Goal: Task Accomplishment & Management: Manage account settings

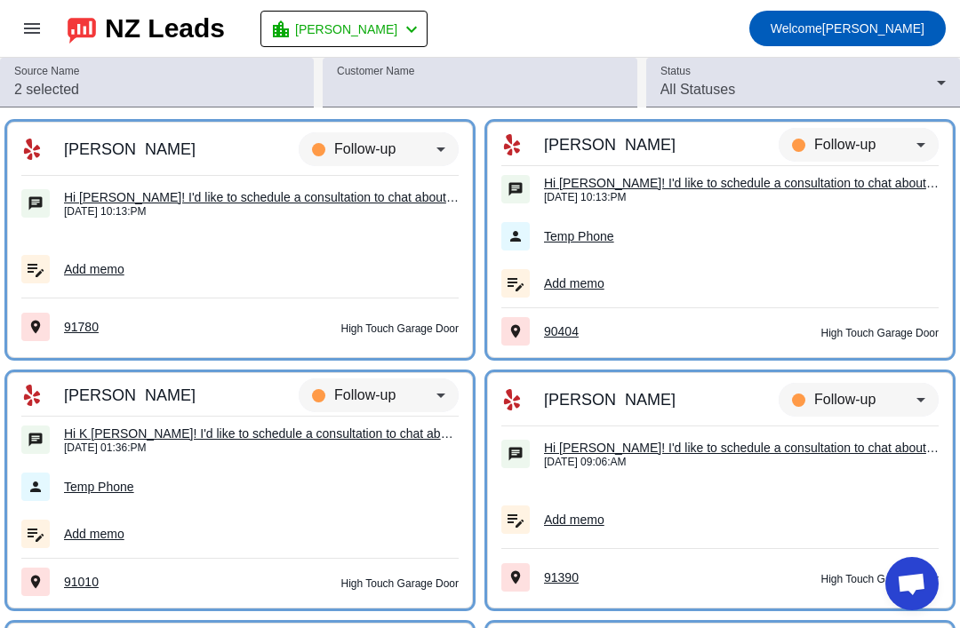
click at [36, 82] on input "Source Name" at bounding box center [156, 89] width 285 height 21
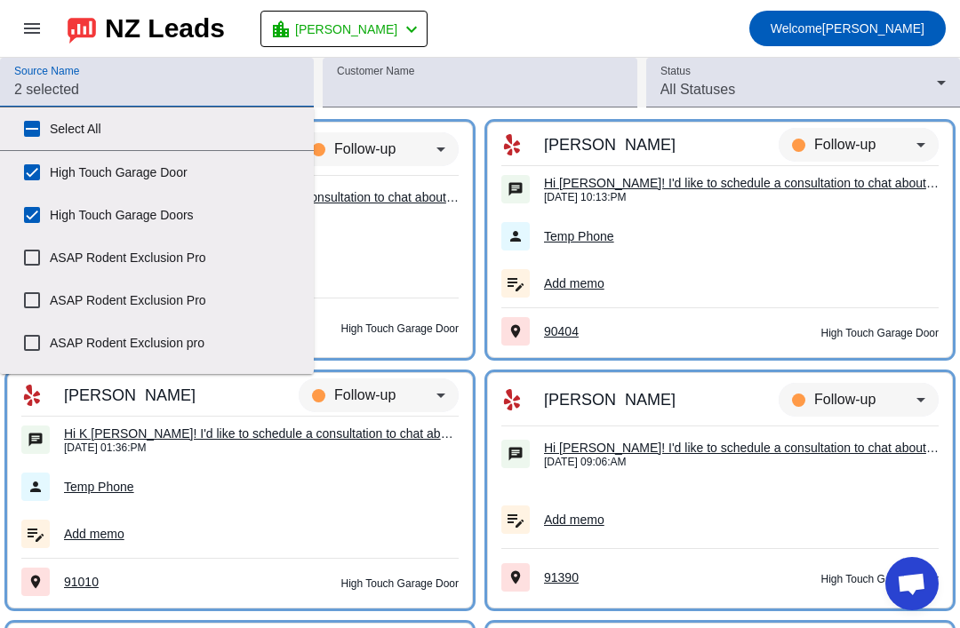
click at [30, 92] on input "Source Name" at bounding box center [156, 89] width 285 height 21
click at [15, 76] on mat-label "Source Name" at bounding box center [46, 72] width 65 height 12
click at [15, 79] on input "Source Name" at bounding box center [156, 89] width 285 height 21
click at [33, 84] on input "Source Name" at bounding box center [156, 89] width 285 height 21
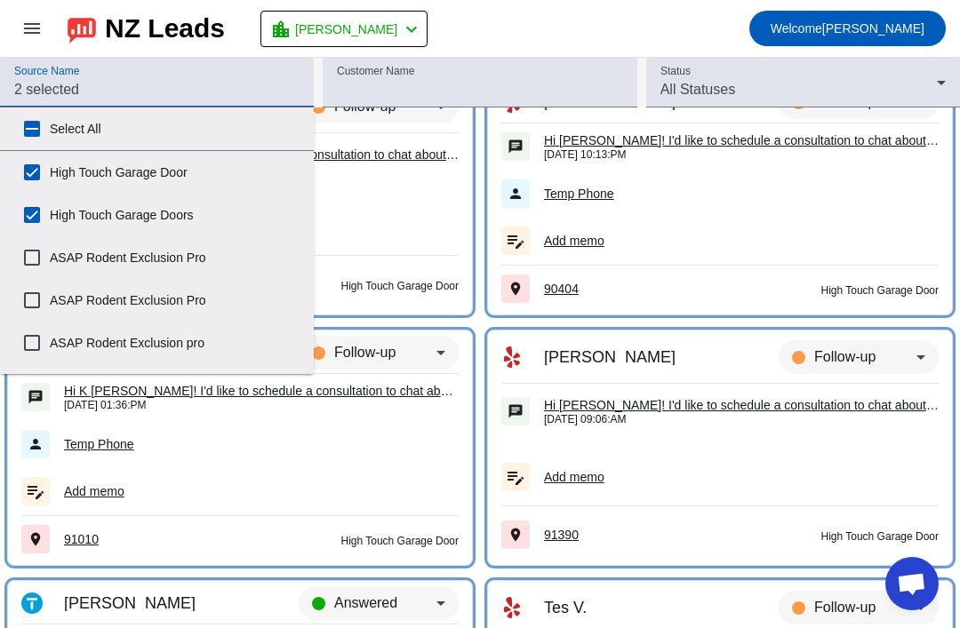
scroll to position [41, 0]
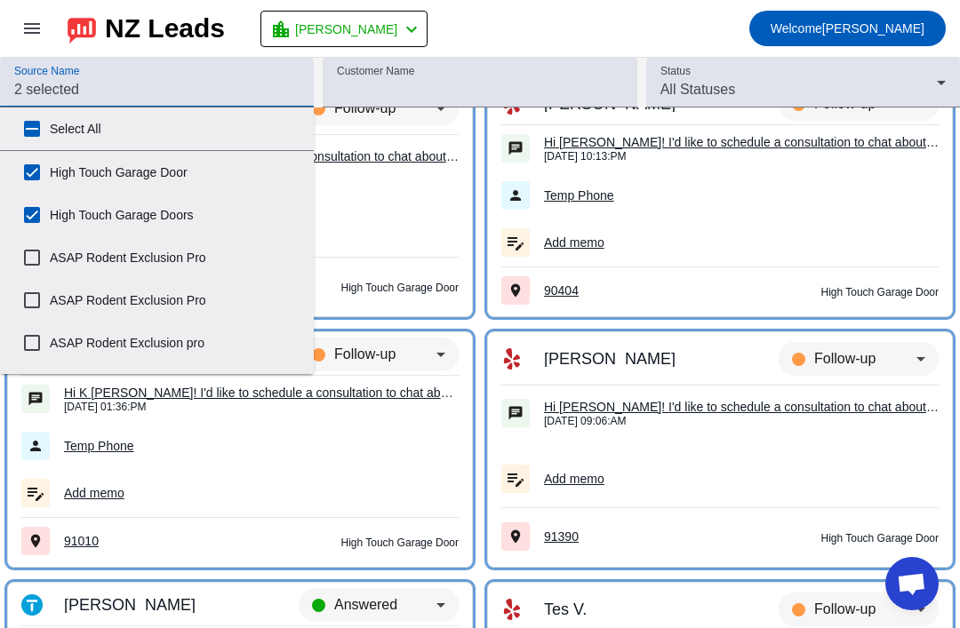
click at [42, 66] on mat-label "Source Name" at bounding box center [46, 72] width 65 height 12
click at [42, 79] on input "Source Name" at bounding box center [156, 89] width 285 height 21
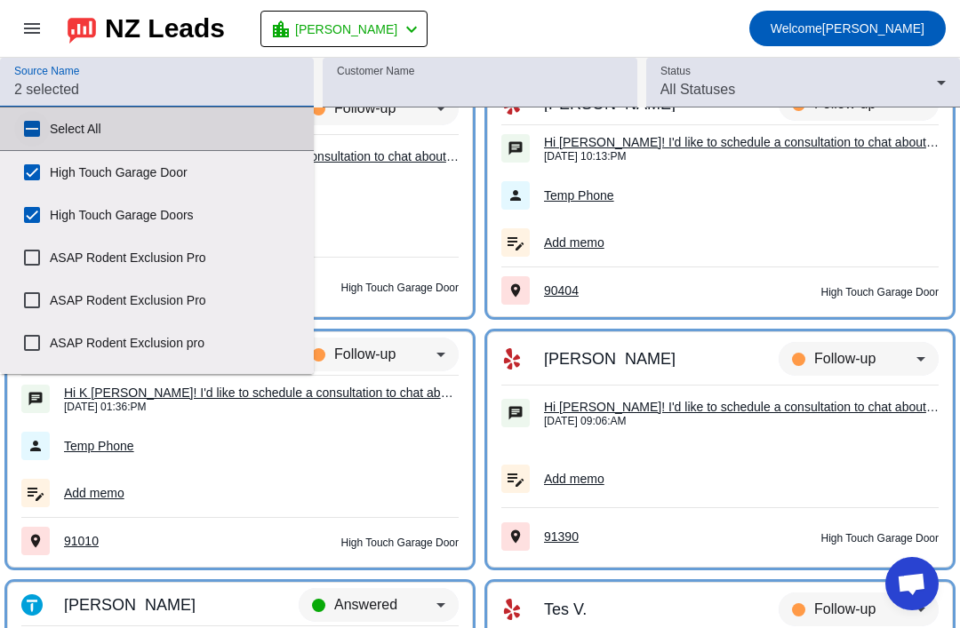
click at [27, 137] on input "Select All" at bounding box center [32, 129] width 36 height 36
checkbox input "true"
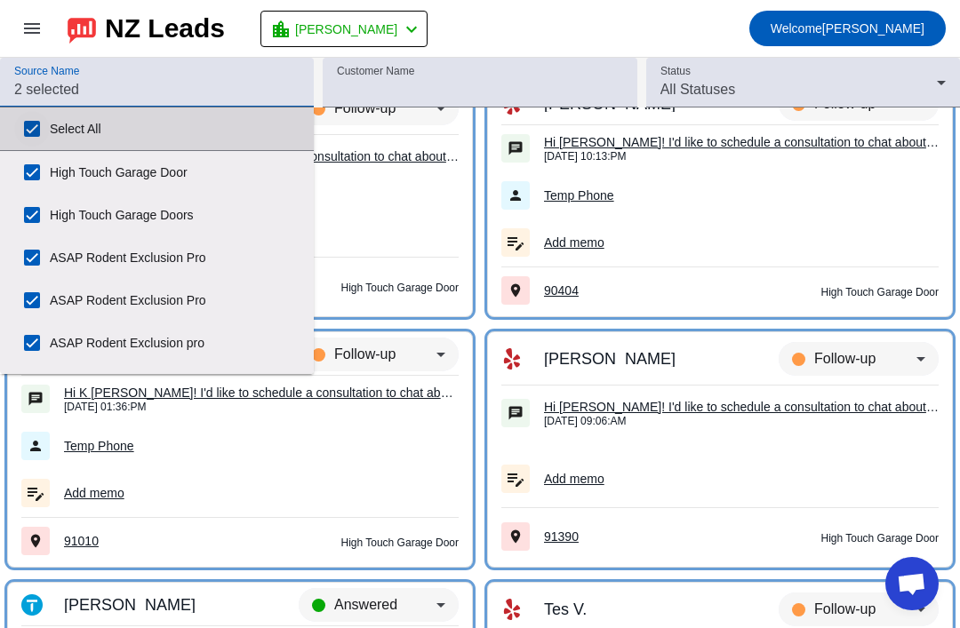
checkbox input "true"
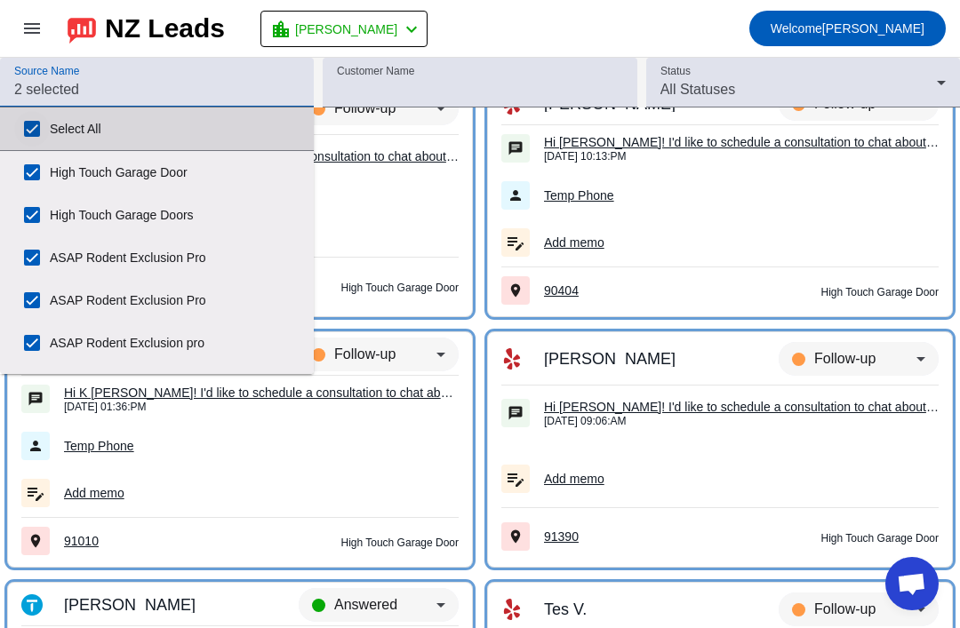
checkbox input "true"
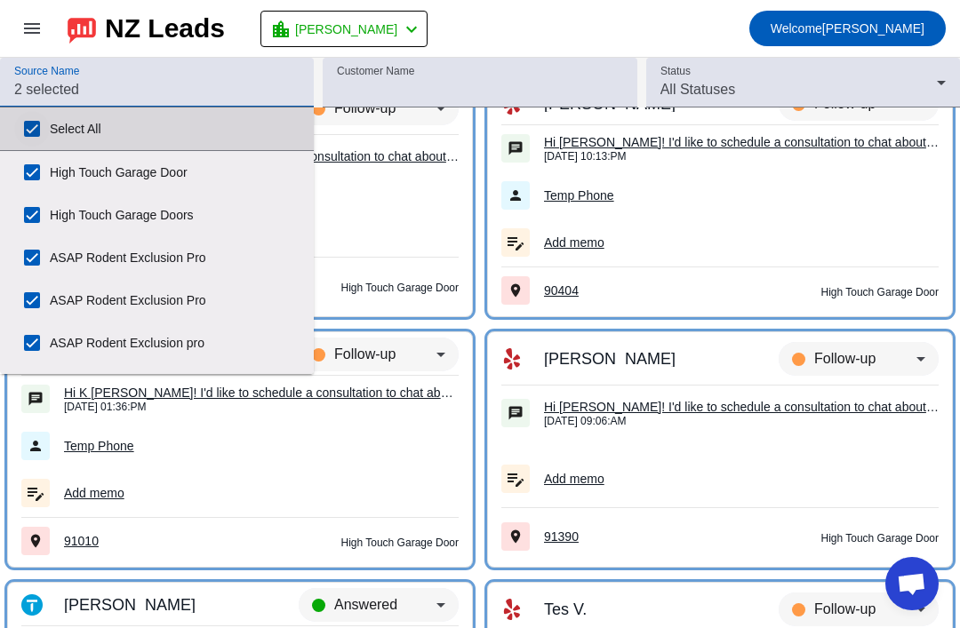
checkbox input "true"
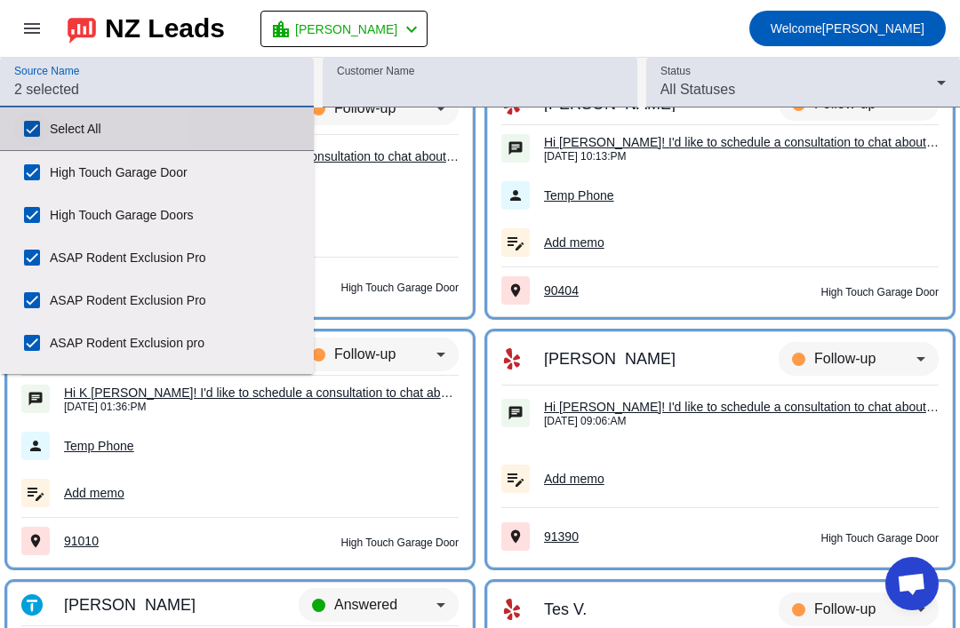
checkbox input "true"
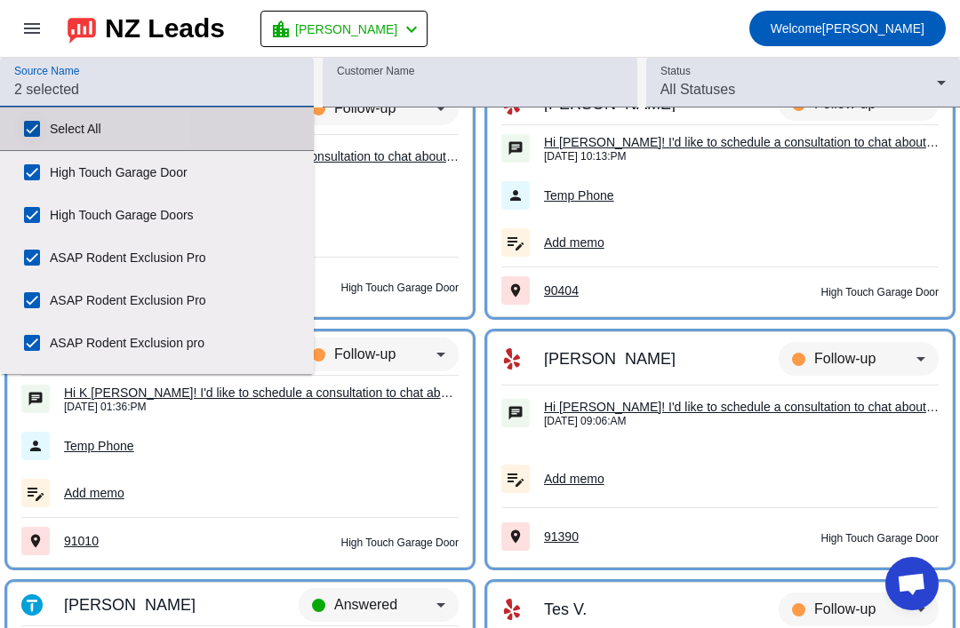
checkbox input "true"
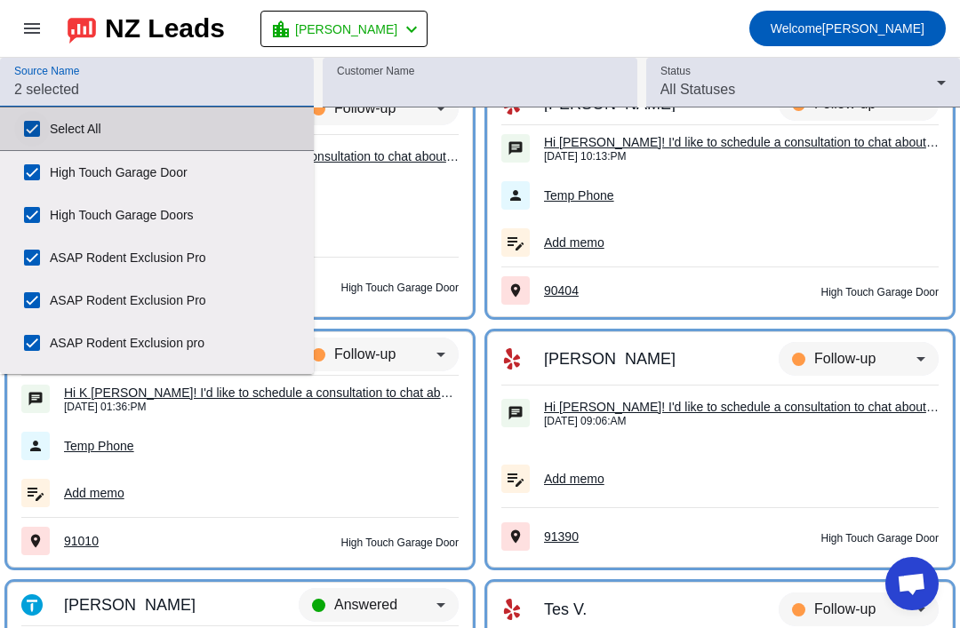
checkbox input "true"
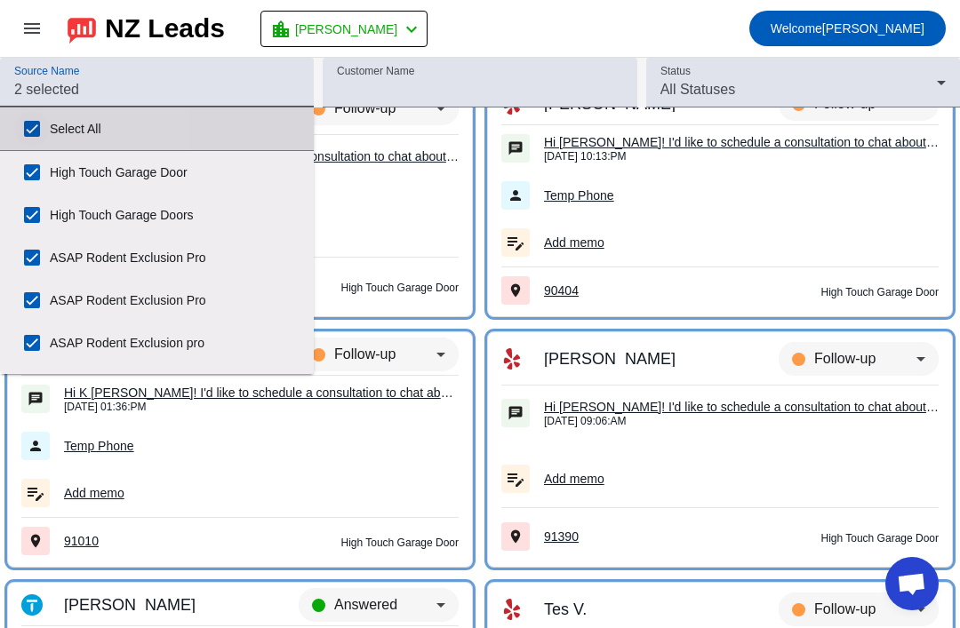
checkbox input "true"
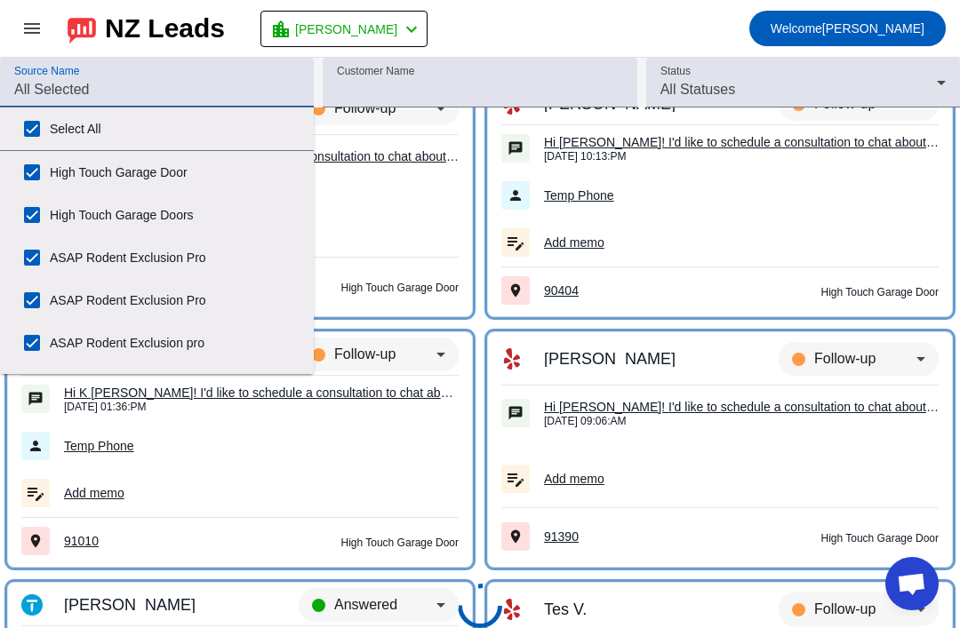
click at [21, 131] on input "Select All" at bounding box center [32, 129] width 36 height 36
checkbox input "false"
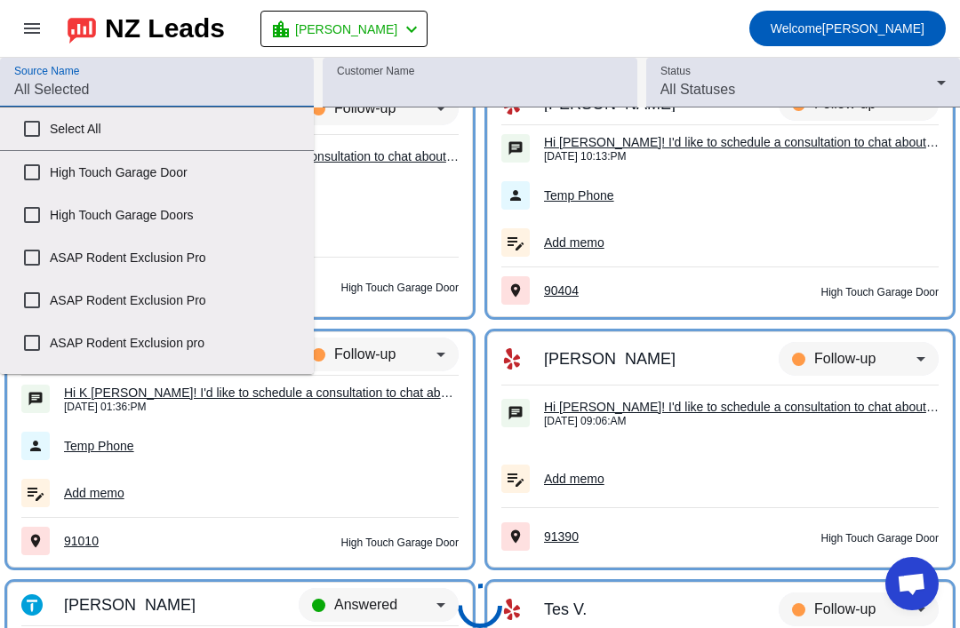
checkbox input "false"
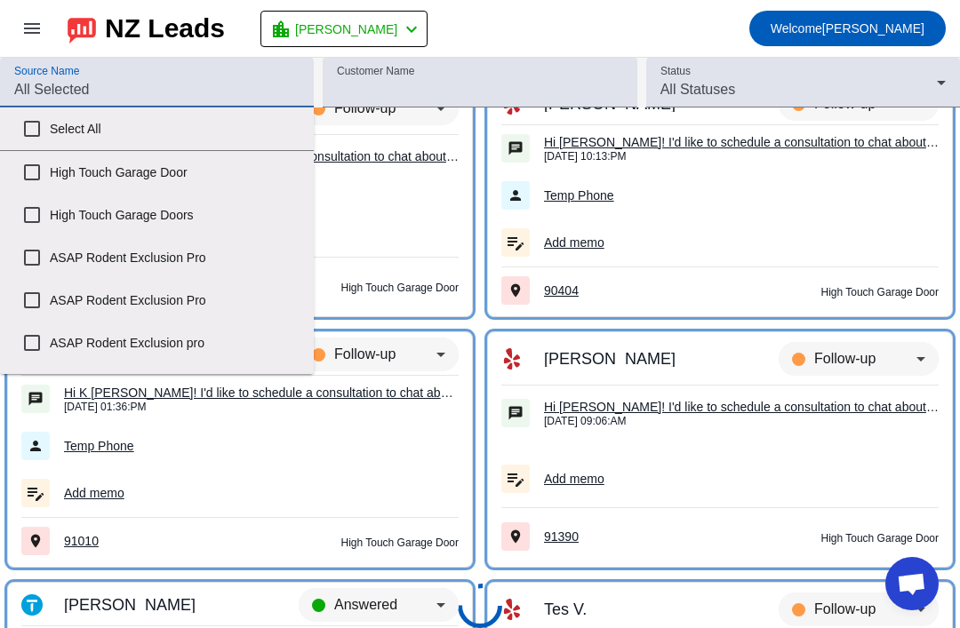
checkbox input "false"
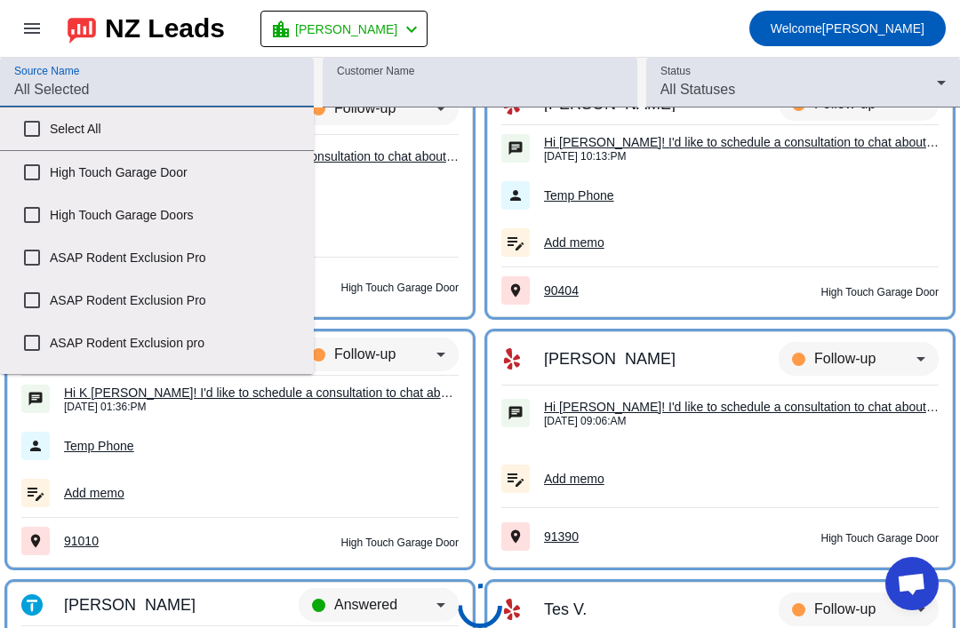
checkbox input "false"
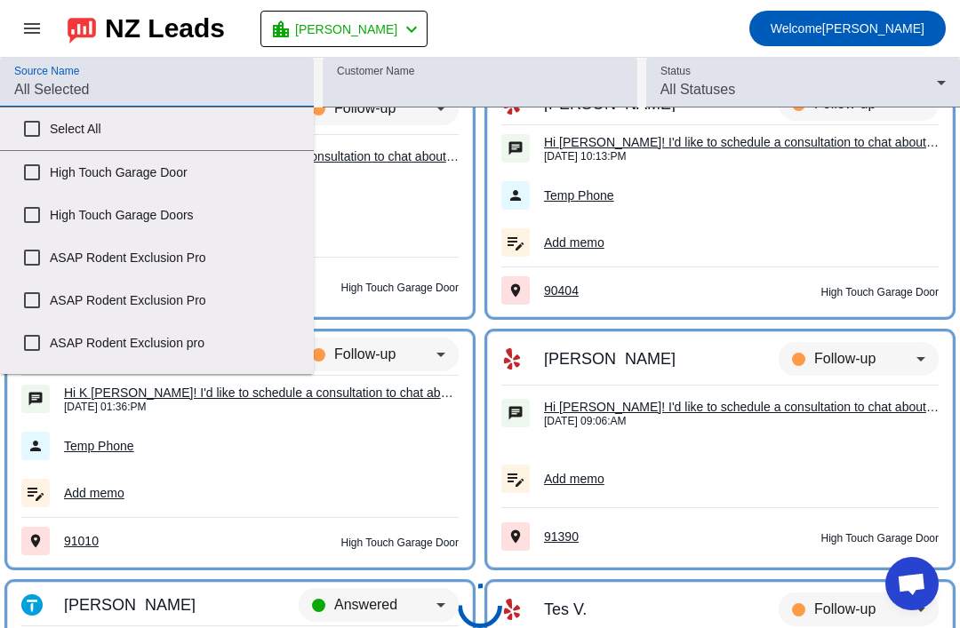
checkbox input "false"
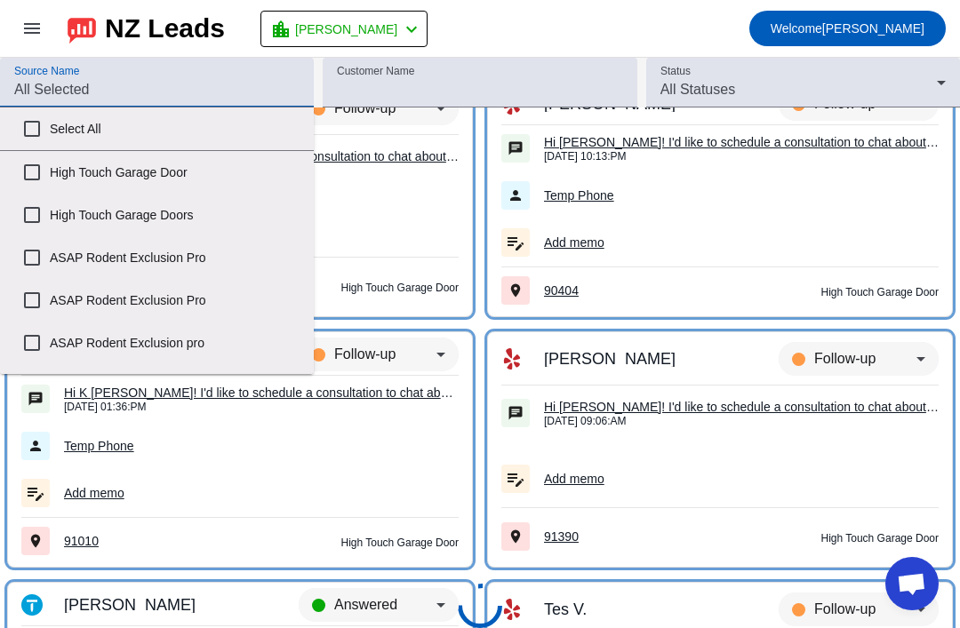
checkbox input "false"
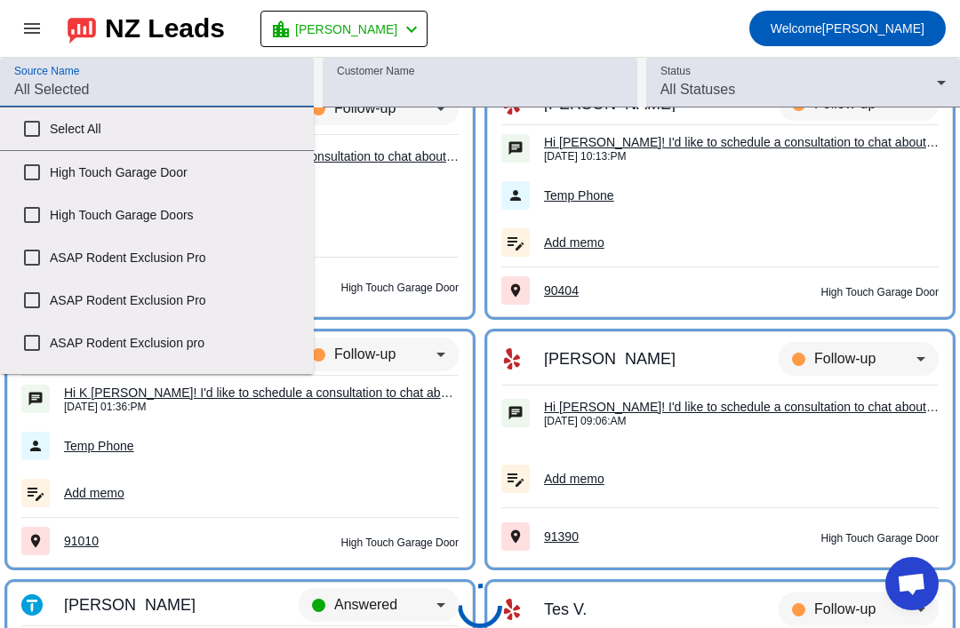
checkbox input "false"
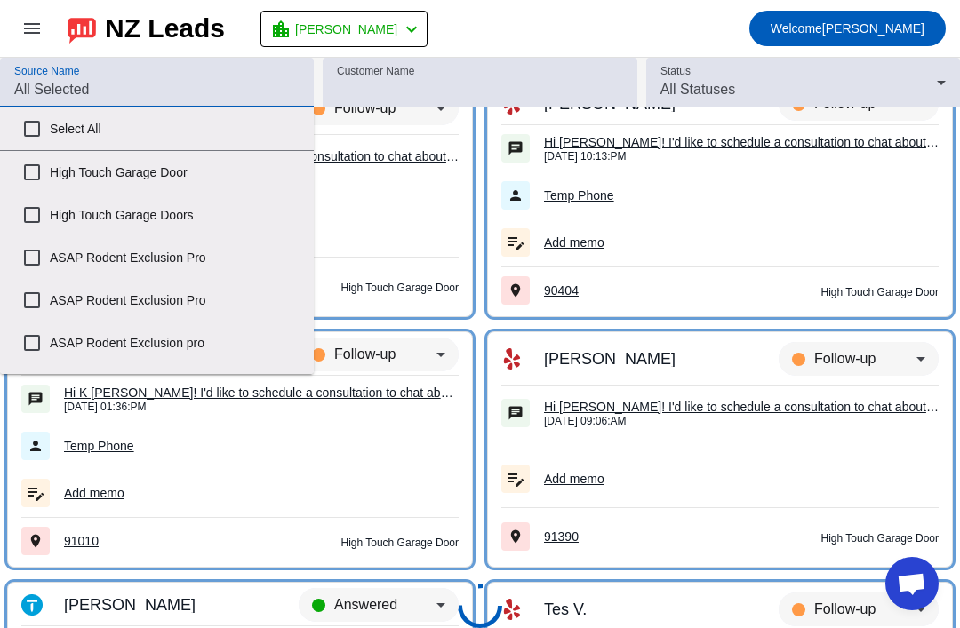
checkbox input "false"
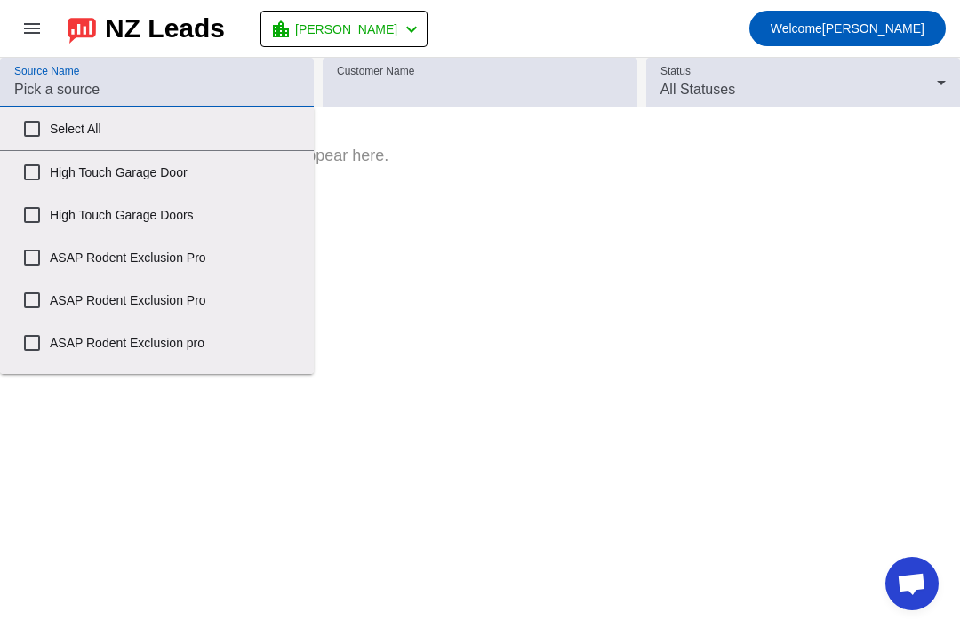
click at [35, 178] on input "High Touch Garage Door" at bounding box center [32, 173] width 36 height 36
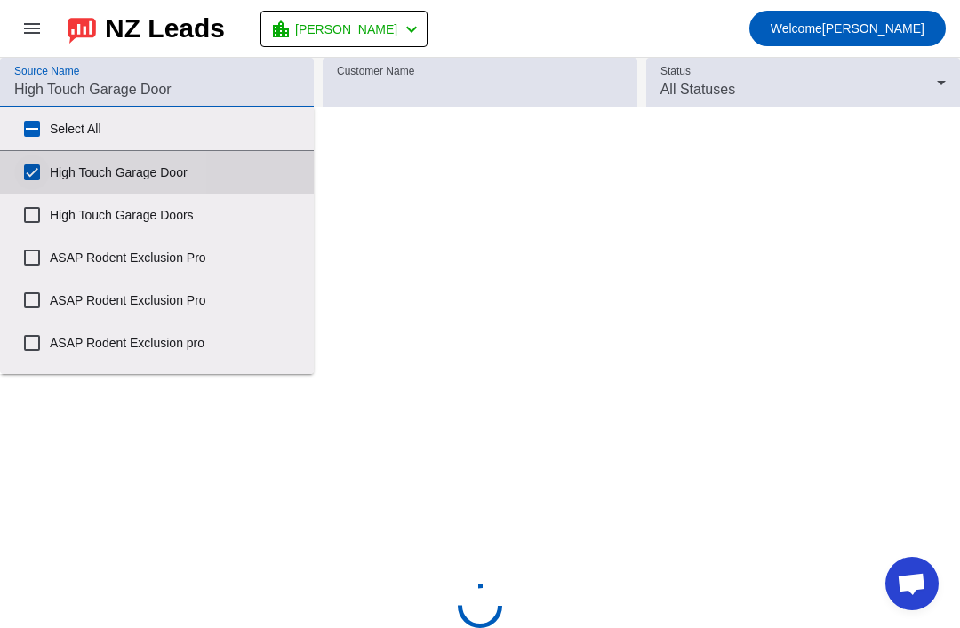
click at [35, 177] on input "High Touch Garage Door" at bounding box center [32, 173] width 36 height 36
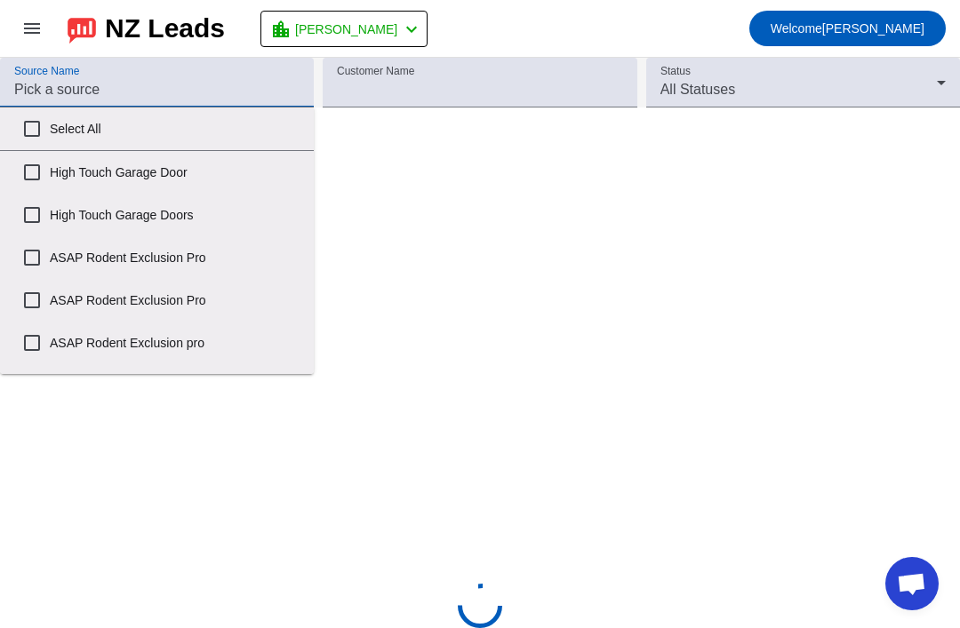
click at [34, 184] on input "High Touch Garage Door" at bounding box center [32, 173] width 36 height 36
checkbox input "true"
click at [24, 218] on input "High Touch Garage Doors" at bounding box center [32, 215] width 36 height 36
checkbox input "true"
click at [71, 428] on div "Source All Source Name Customer Name Contact Info Messages Address Memos Last I…" at bounding box center [480, 343] width 960 height 571
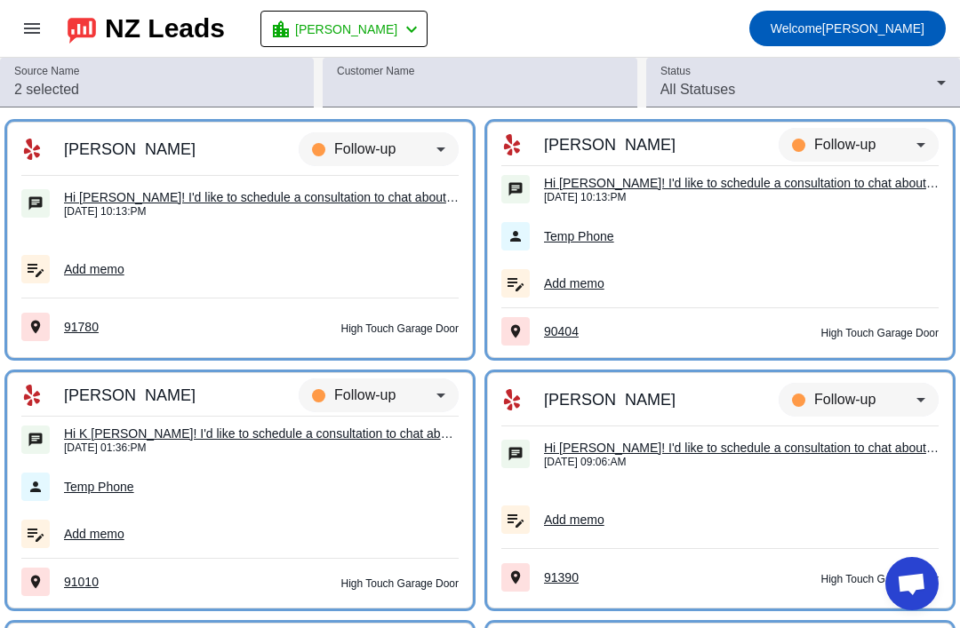
click at [896, 398] on div "Follow-up" at bounding box center [865, 399] width 102 height 21
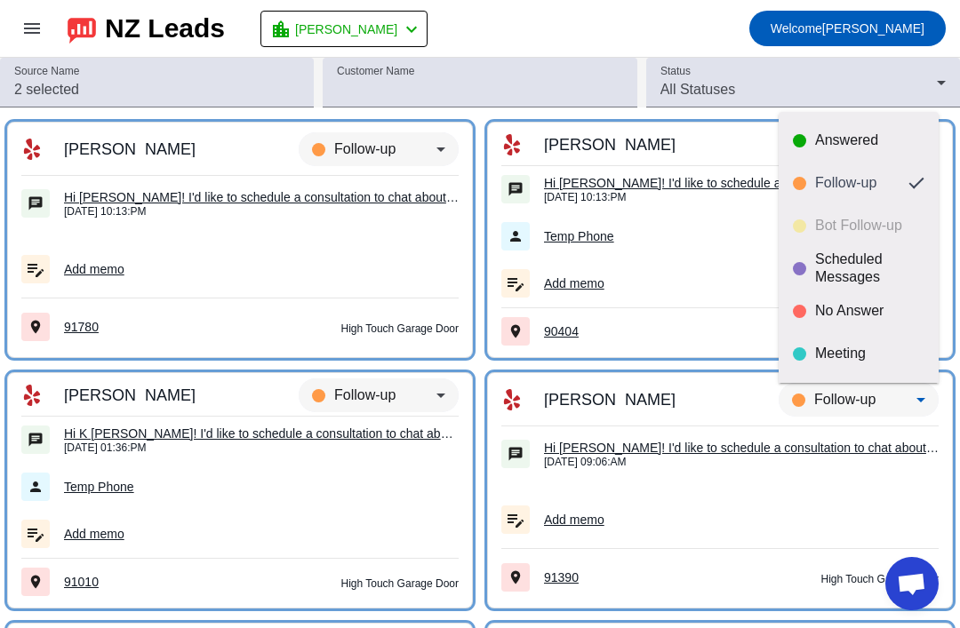
click at [957, 361] on div at bounding box center [480, 314] width 960 height 628
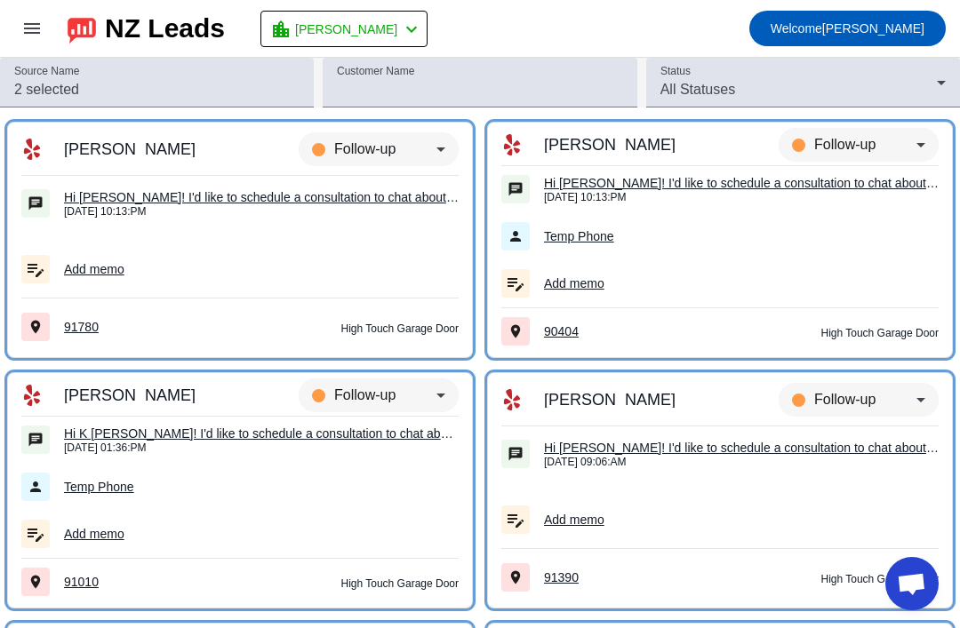
click at [332, 19] on div "location_city [PERSON_NAME]" at bounding box center [346, 29] width 152 height 25
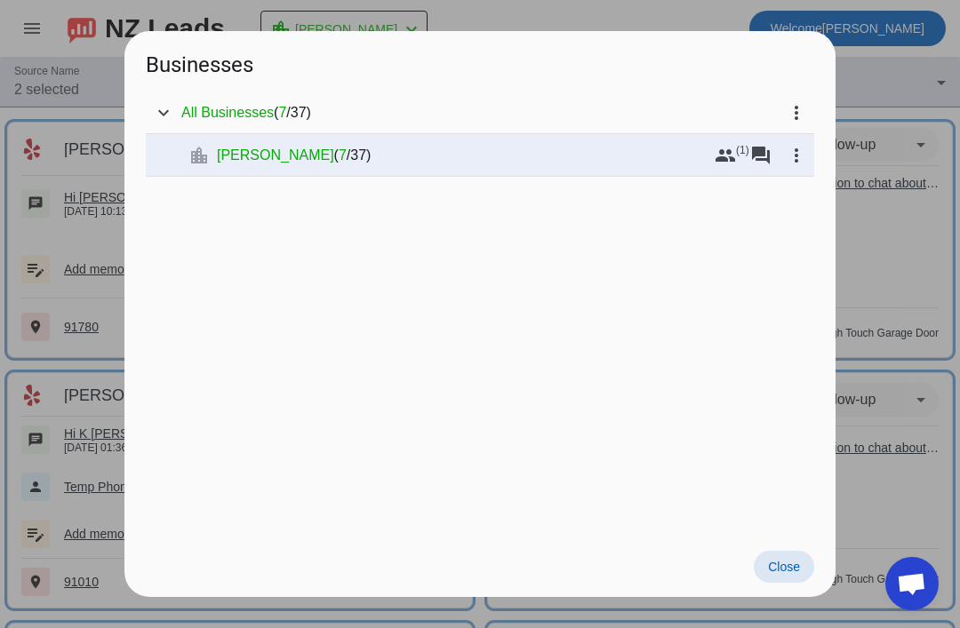
click at [636, 162] on div "[PERSON_NAME] ( 7 / 37 )" at bounding box center [462, 156] width 491 height 18
click at [630, 152] on div "[PERSON_NAME] ( 7 / 37 )" at bounding box center [462, 156] width 491 height 18
click at [339, 148] on span "7" at bounding box center [343, 156] width 8 height 18
click at [334, 164] on span "(" at bounding box center [336, 156] width 4 height 18
click at [167, 109] on mat-icon "expand_more" at bounding box center [163, 112] width 21 height 21
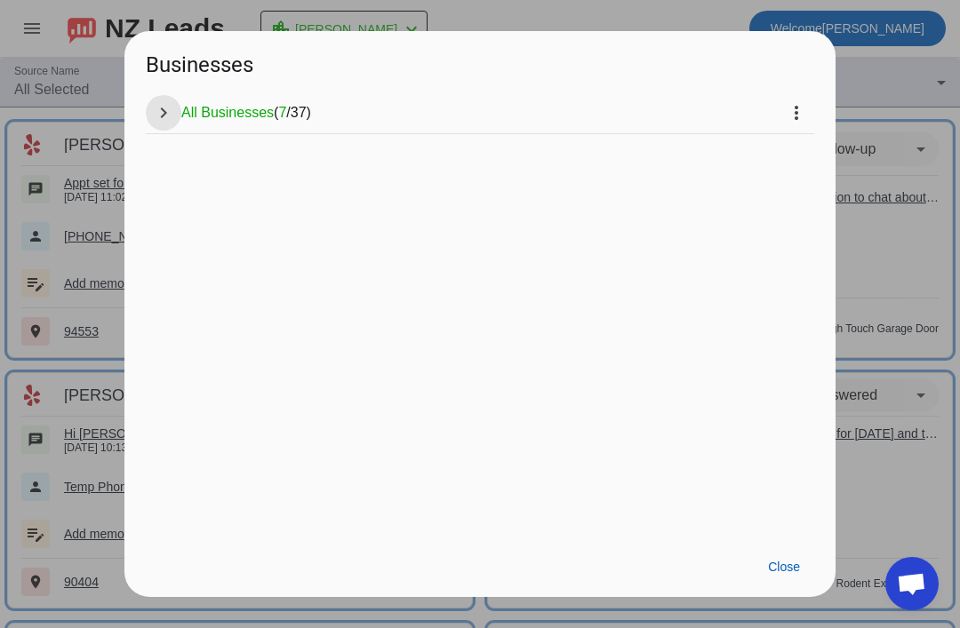
click at [157, 129] on span at bounding box center [163, 113] width 43 height 43
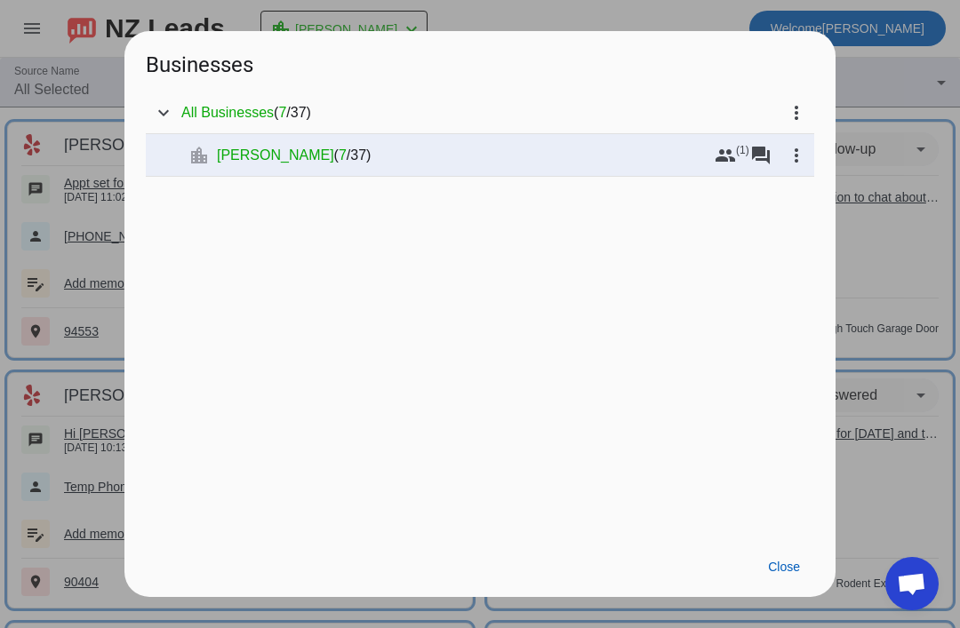
click at [897, 217] on div at bounding box center [480, 314] width 960 height 628
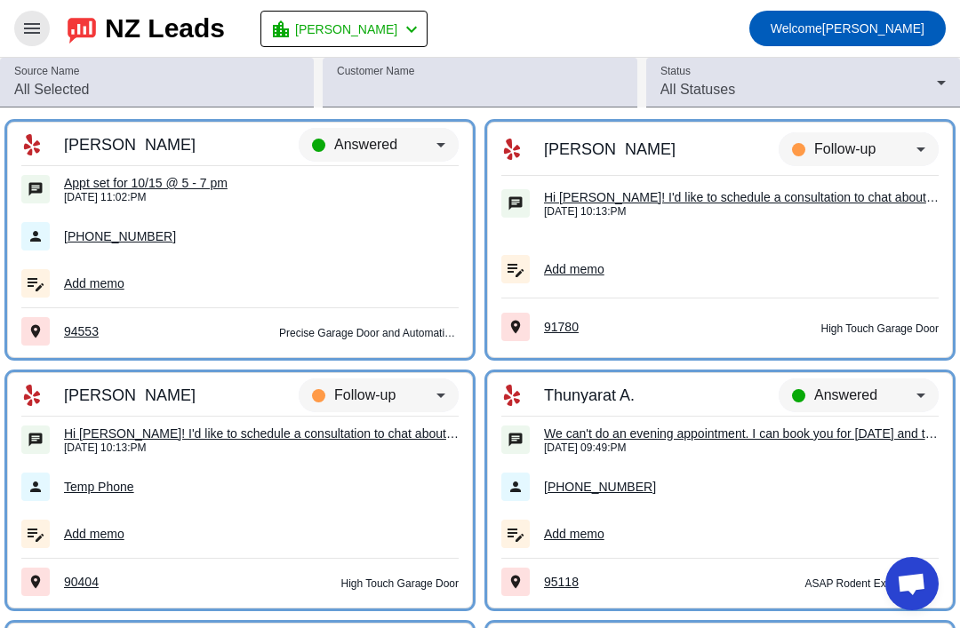
click at [46, 20] on span at bounding box center [32, 28] width 43 height 43
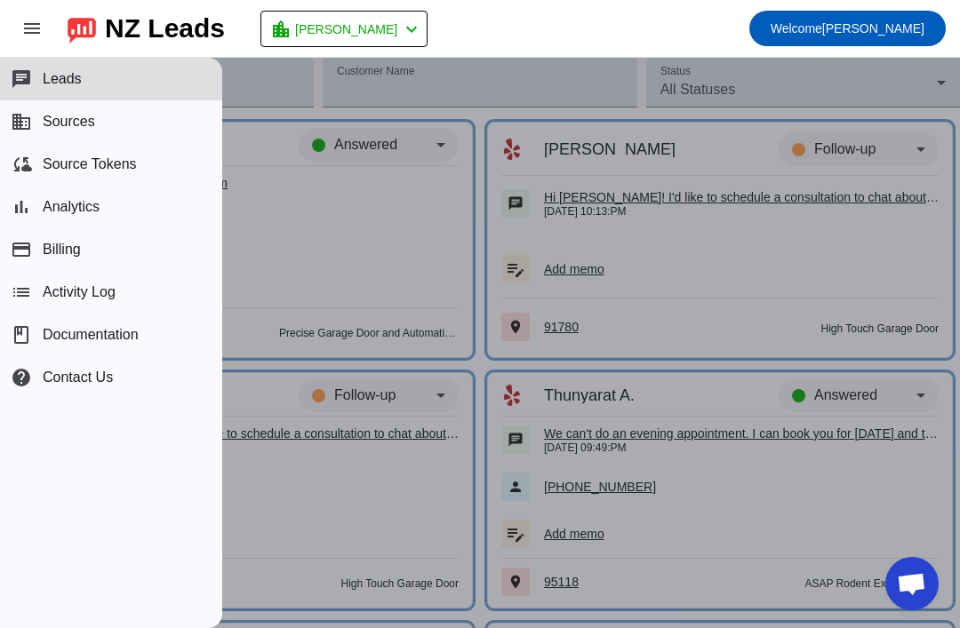
click at [140, 116] on button "business Sources" at bounding box center [111, 121] width 222 height 43
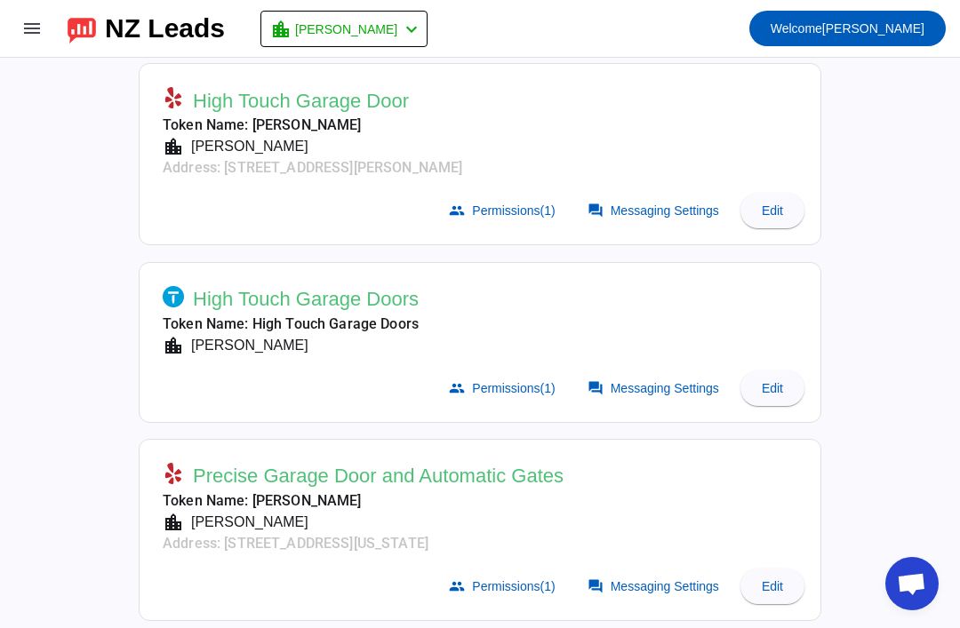
scroll to position [467, 0]
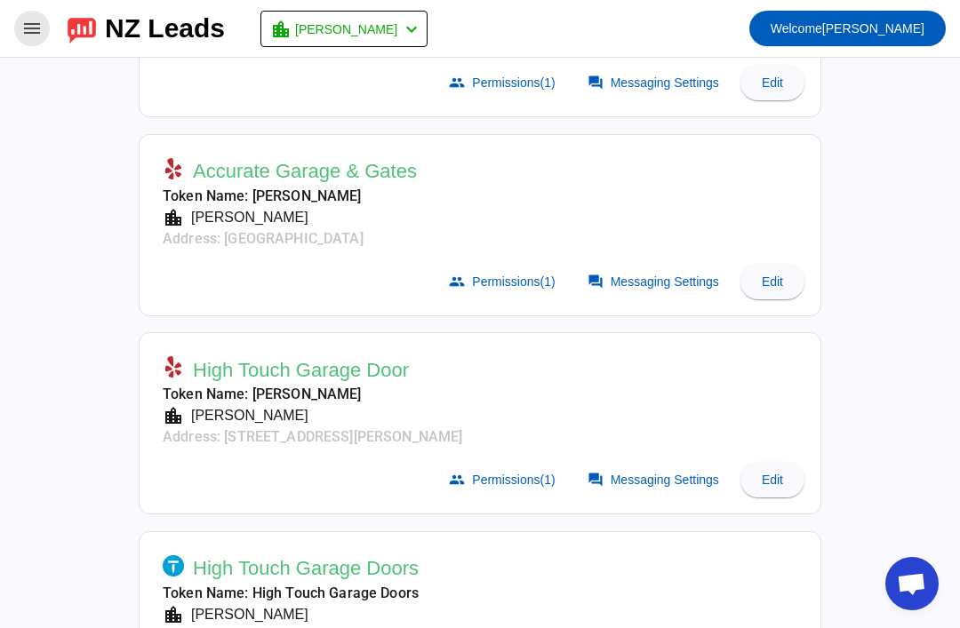
click at [23, 28] on mat-icon "menu" at bounding box center [31, 28] width 21 height 21
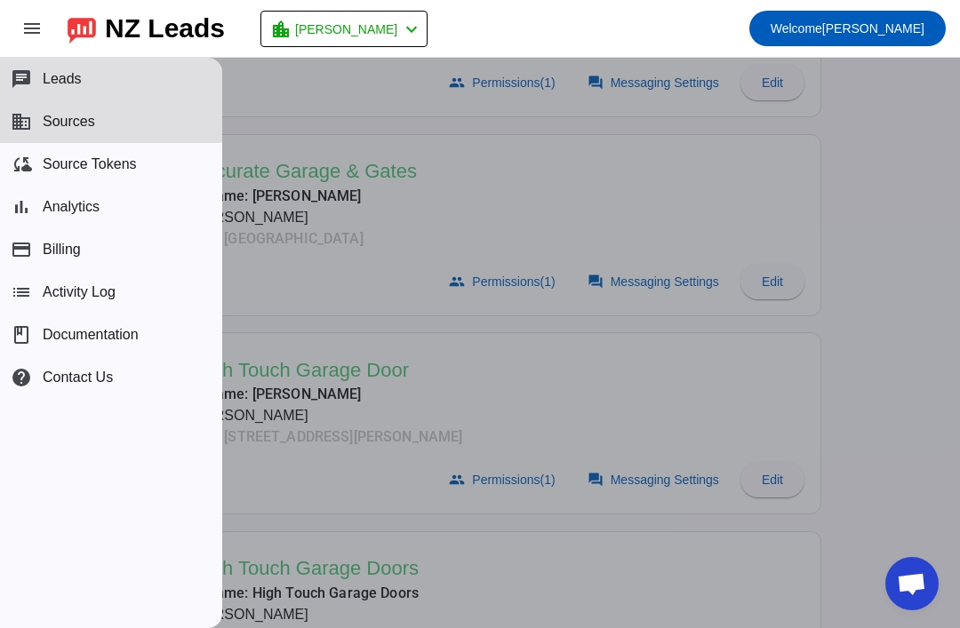
click at [147, 165] on button "cloud_sync Source Tokens" at bounding box center [111, 164] width 222 height 43
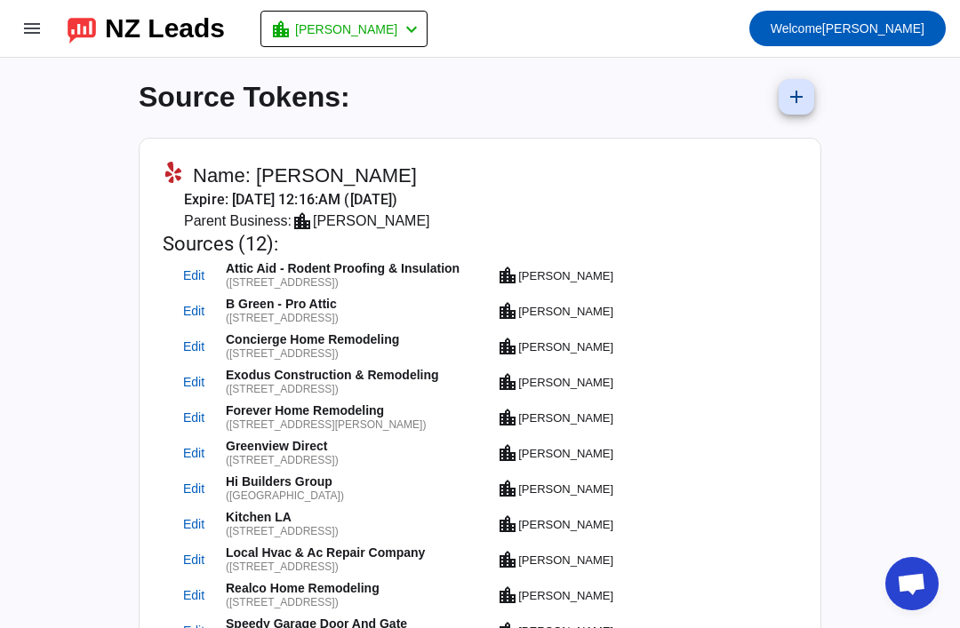
click at [30, 12] on span at bounding box center [32, 28] width 43 height 43
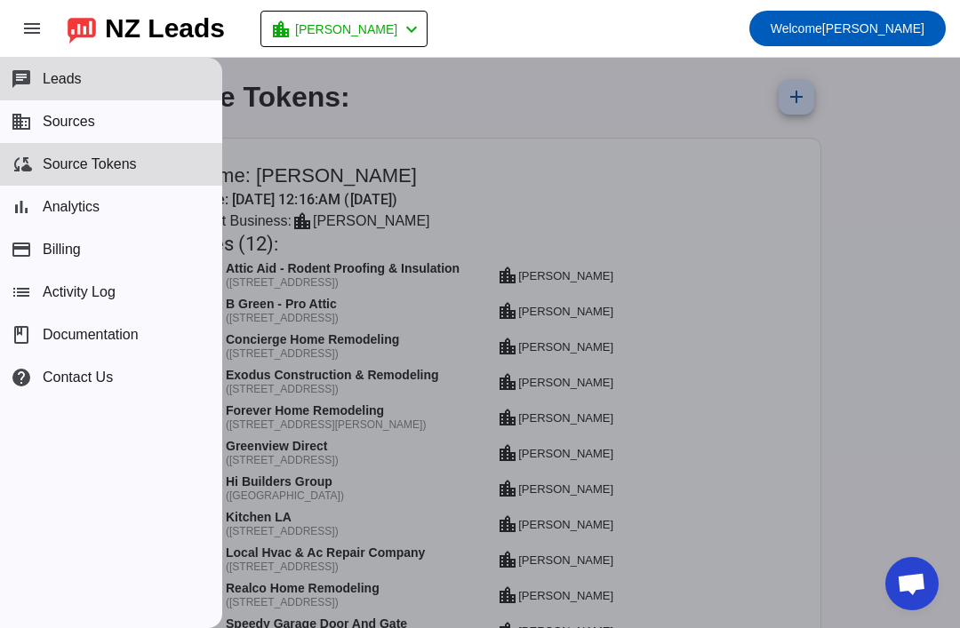
click at [139, 71] on button "chat Leads" at bounding box center [111, 79] width 222 height 43
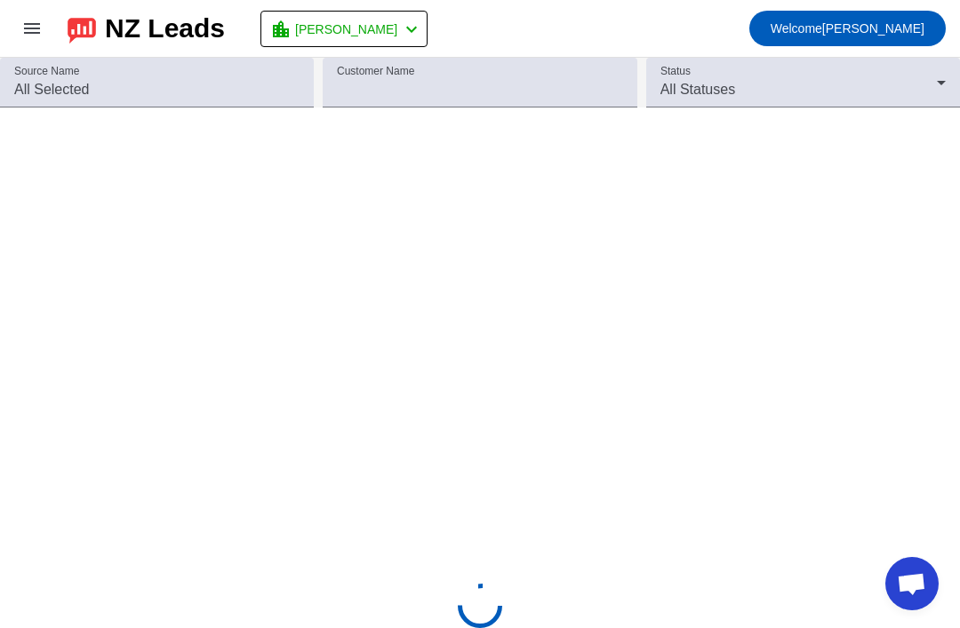
click at [12, 30] on span at bounding box center [32, 28] width 43 height 43
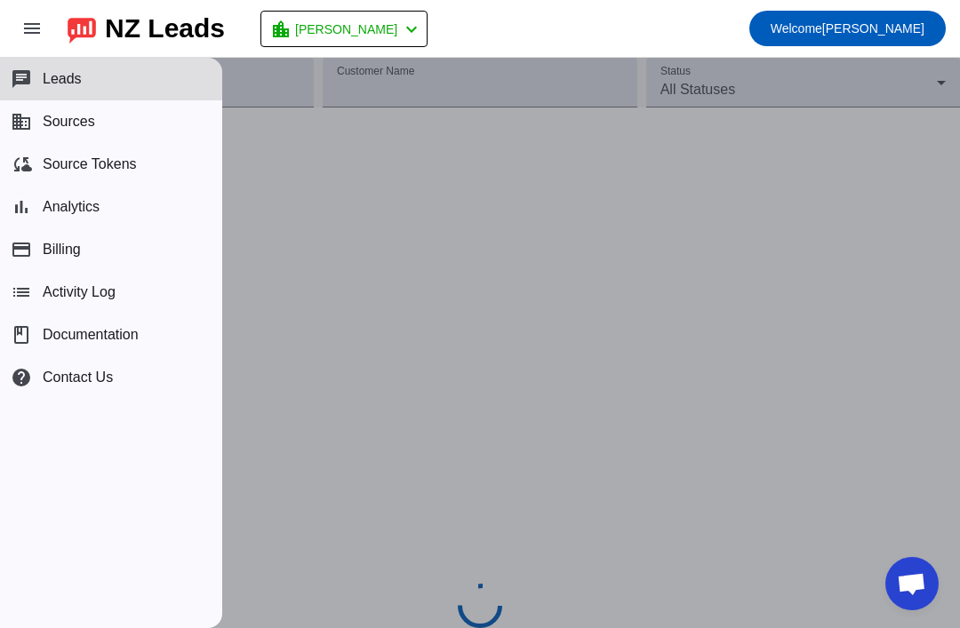
click at [130, 124] on button "business Sources" at bounding box center [111, 121] width 222 height 43
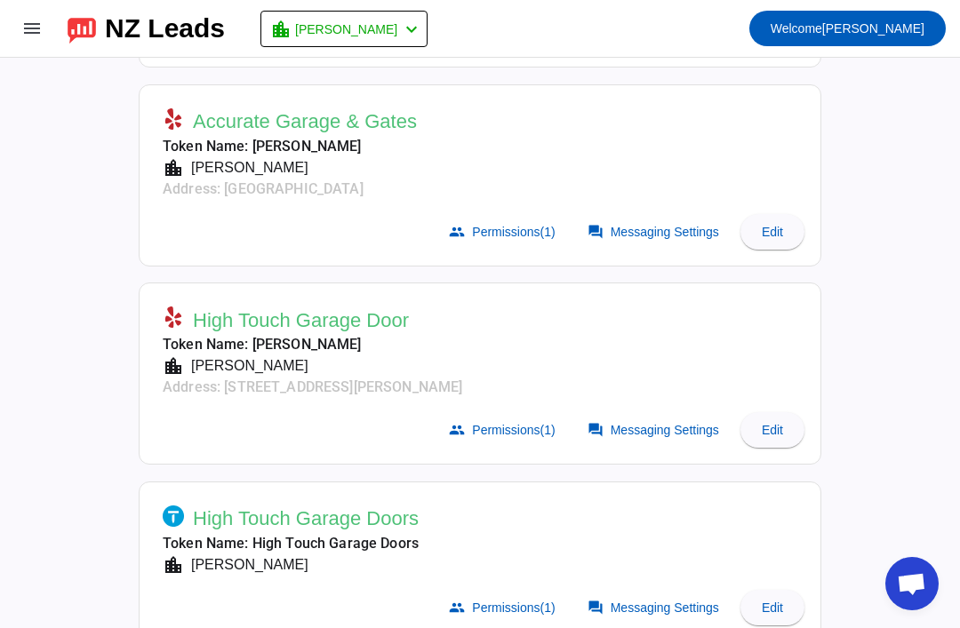
scroll to position [517, 0]
click at [358, 308] on span "High Touch Garage Door" at bounding box center [301, 320] width 216 height 25
click at [526, 423] on span "Permissions (1)" at bounding box center [513, 429] width 83 height 14
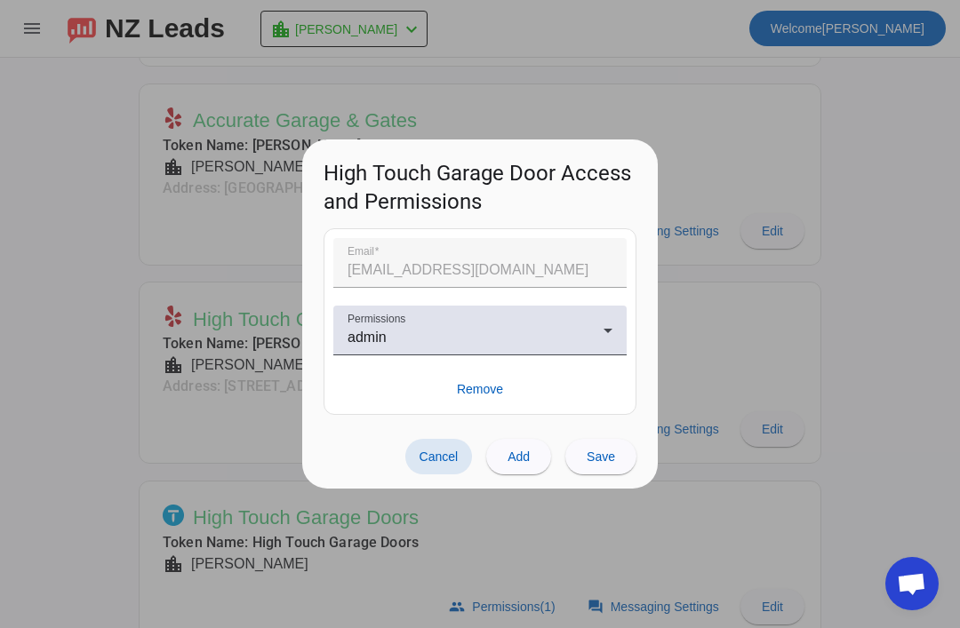
click at [529, 463] on span "Add" at bounding box center [519, 457] width 22 height 14
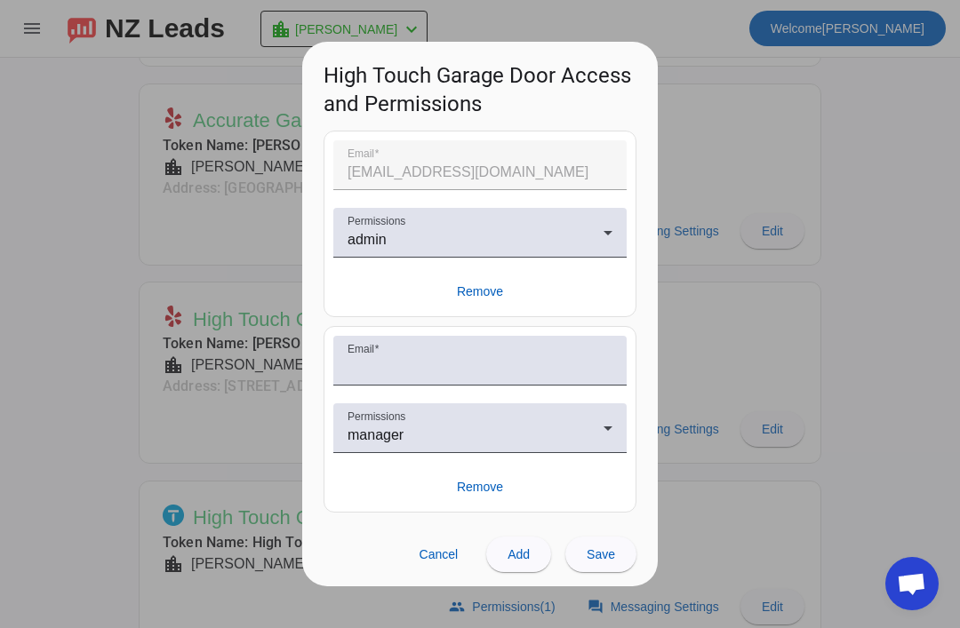
click at [578, 373] on input "Email" at bounding box center [480, 367] width 265 height 21
type input "[EMAIL_ADDRESS][DOMAIN_NAME]"
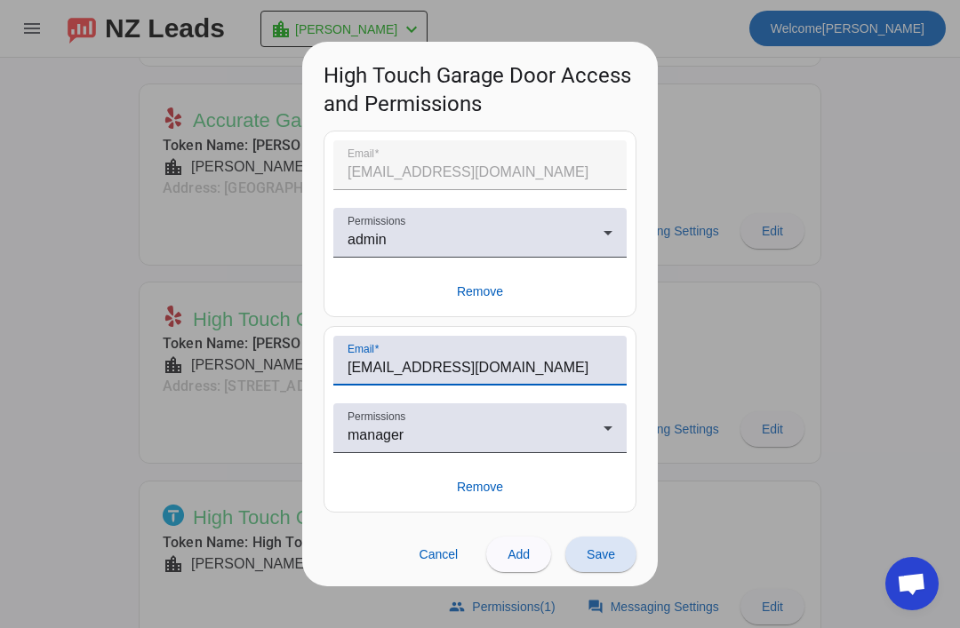
click at [608, 556] on span "Save" at bounding box center [601, 555] width 28 height 14
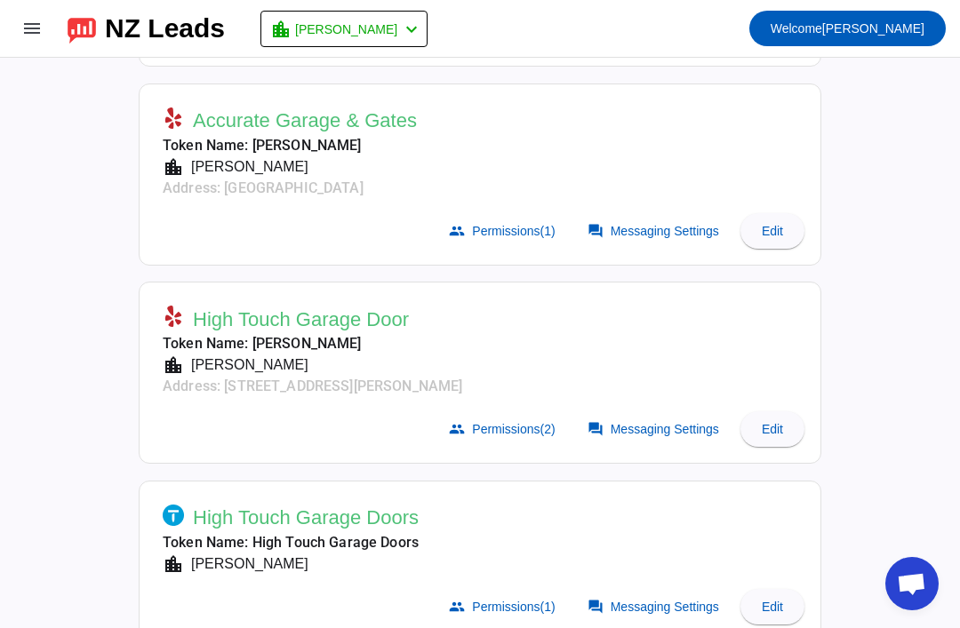
click at [353, 317] on span "High Touch Garage Door" at bounding box center [301, 320] width 216 height 25
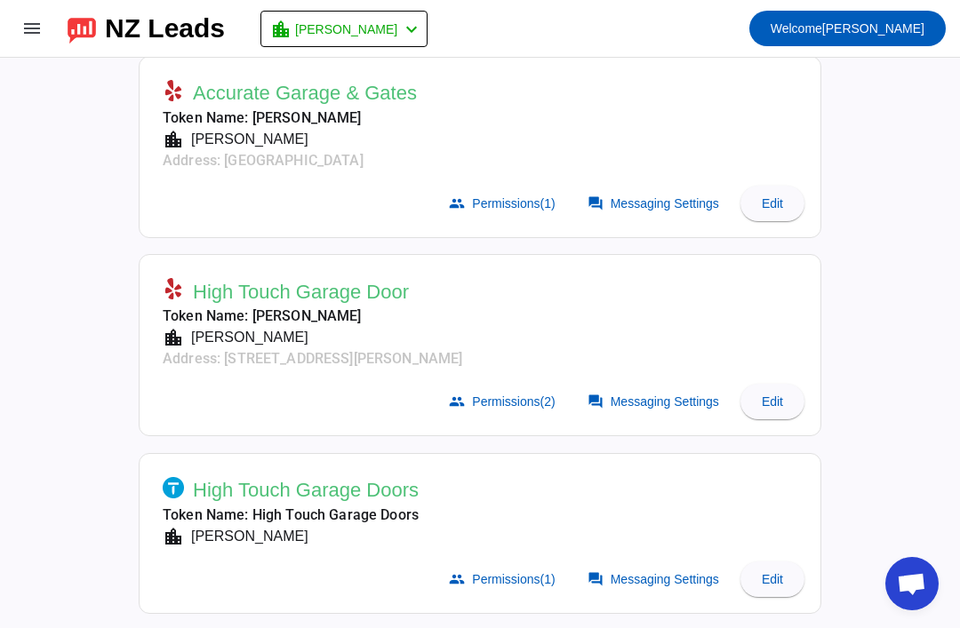
scroll to position [577, 0]
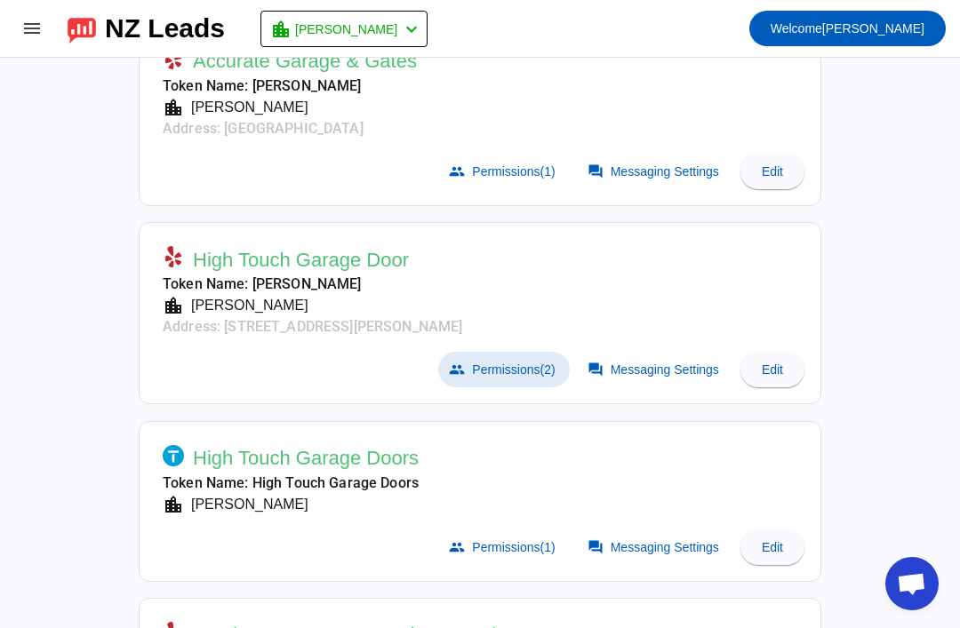
click at [512, 367] on span "Permissions (2)" at bounding box center [513, 370] width 83 height 14
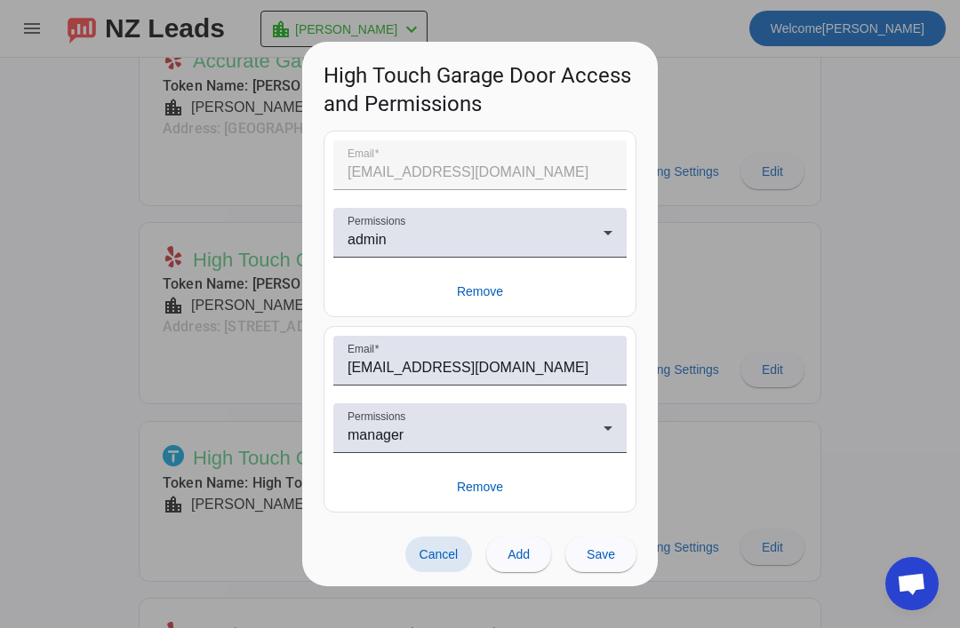
click at [708, 4] on div at bounding box center [480, 314] width 960 height 628
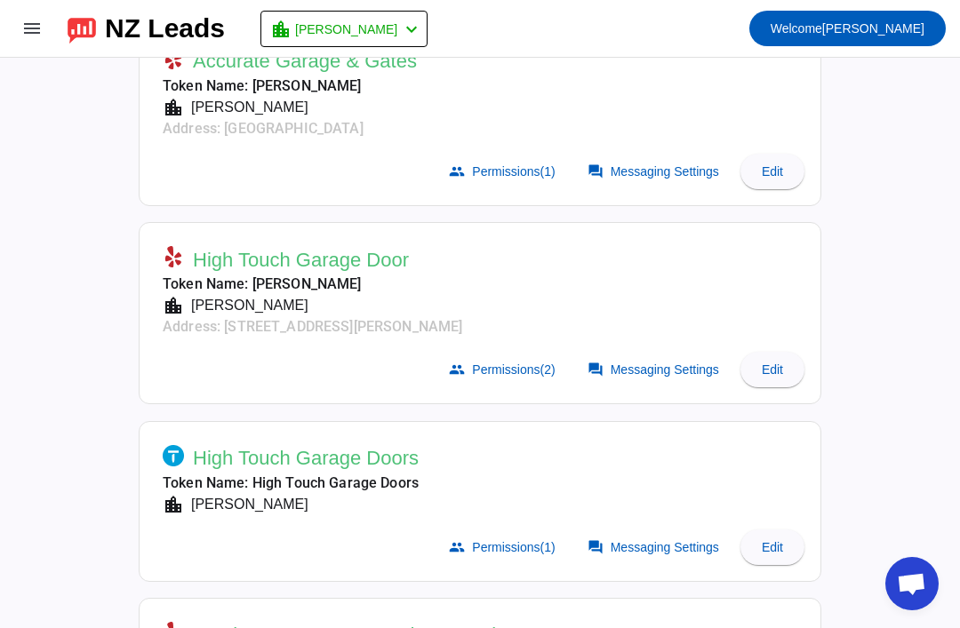
click at [683, 2] on mat-toolbar-row "menu NZ Leads location_city [PERSON_NAME] Welcome [PERSON_NAME]" at bounding box center [480, 28] width 960 height 57
